Goal: Communication & Community: Ask a question

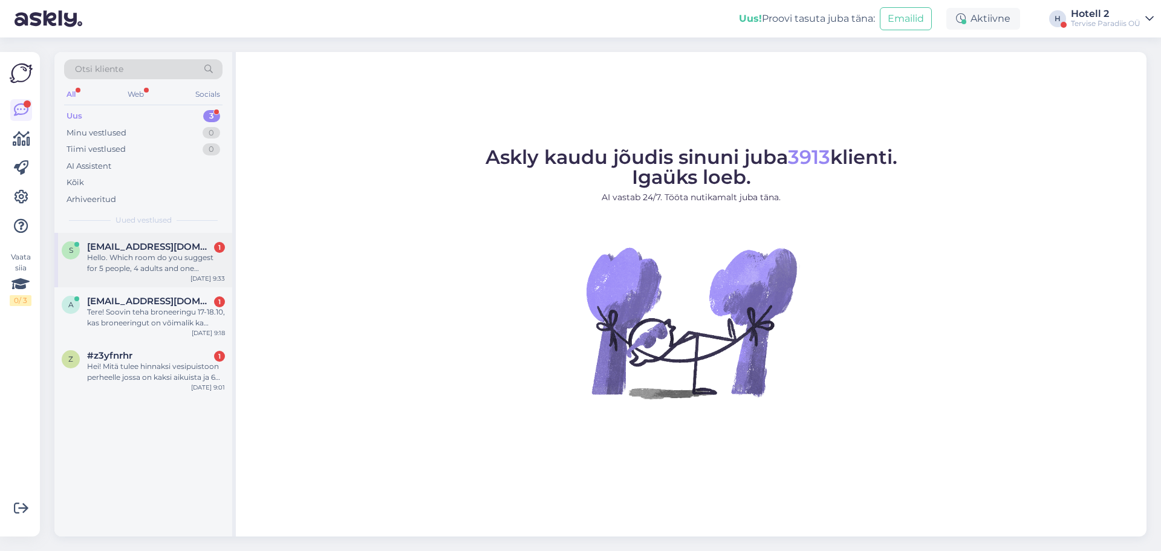
click at [170, 242] on span "[EMAIL_ADDRESS][DOMAIN_NAME]" at bounding box center [150, 246] width 126 height 11
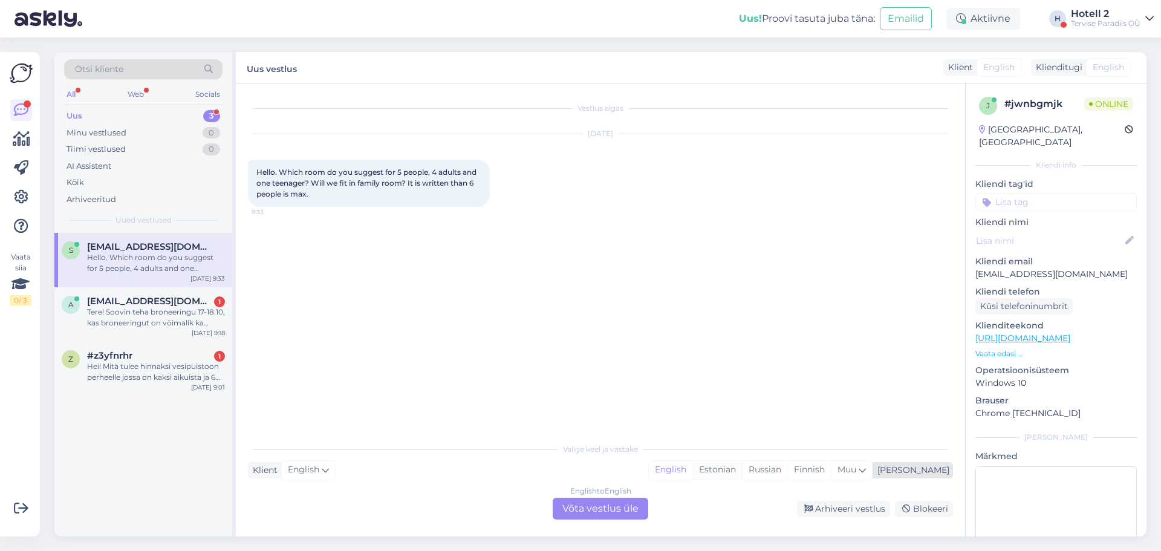
click at [742, 471] on div "Estonian" at bounding box center [717, 470] width 50 height 18
click at [611, 501] on div "English to Estonian Võta vestlus üle" at bounding box center [601, 509] width 96 height 22
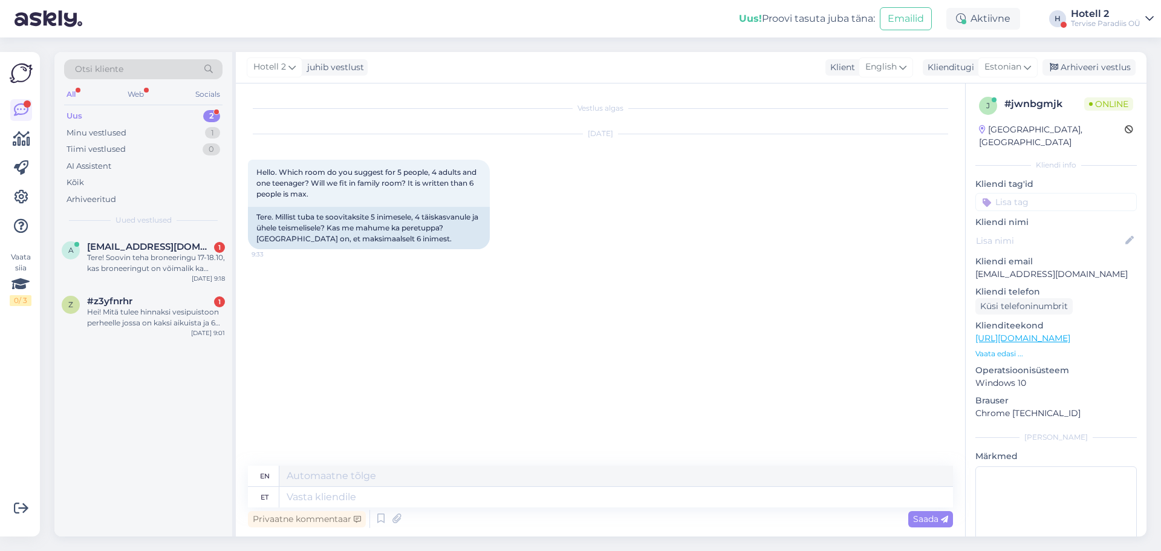
drag, startPoint x: 611, startPoint y: 501, endPoint x: 525, endPoint y: 446, distance: 102.0
click at [525, 446] on div "Vestlus algas [DATE] Hello. Which room do you suggest for 5 people, 4 adults an…" at bounding box center [606, 275] width 716 height 359
click at [409, 500] on textarea at bounding box center [616, 497] width 674 height 21
type textarea "T"
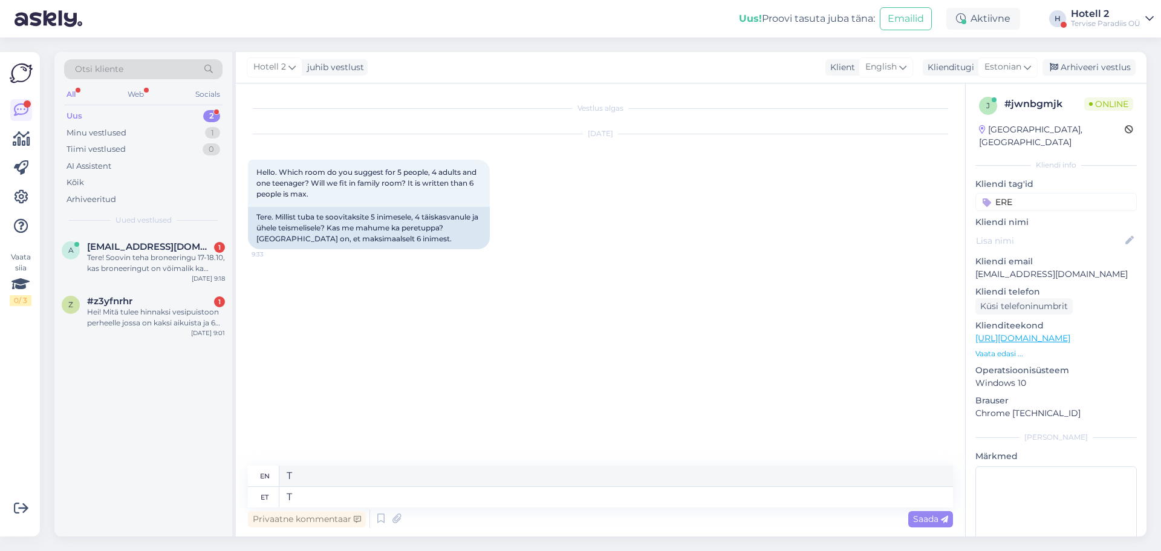
type input "ERE"
click at [334, 496] on textarea "T" at bounding box center [616, 497] width 674 height 21
drag, startPoint x: 334, startPoint y: 496, endPoint x: 252, endPoint y: 497, distance: 82.2
click at [252, 497] on div "et T" at bounding box center [600, 497] width 705 height 21
click at [179, 308] on div "Hei! Mitä tulee hinnaksi vesipuistoon perheelle jossa on kaksi aikuista ja 6 la…" at bounding box center [156, 318] width 138 height 22
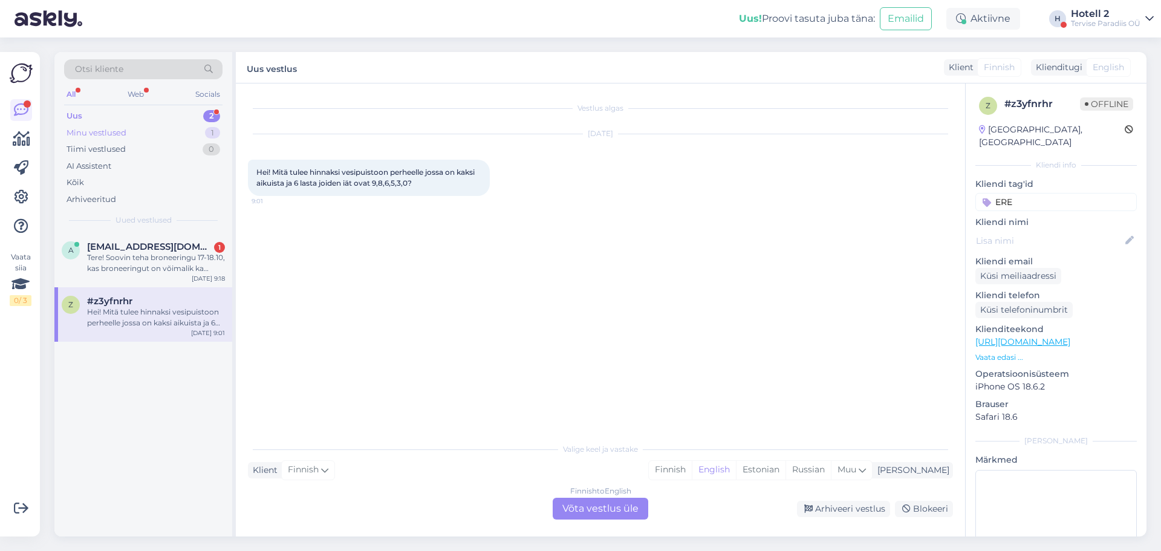
click at [181, 137] on div "Minu vestlused 1" at bounding box center [143, 133] width 158 height 17
